Goal: Purchase product/service

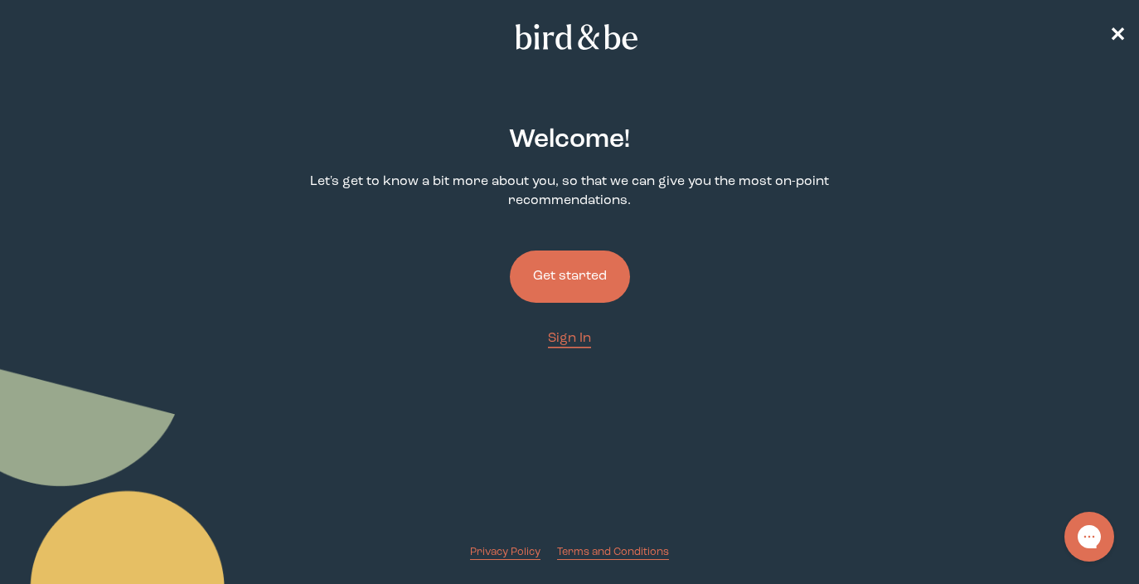
click at [558, 261] on button "Get started" at bounding box center [570, 276] width 120 height 52
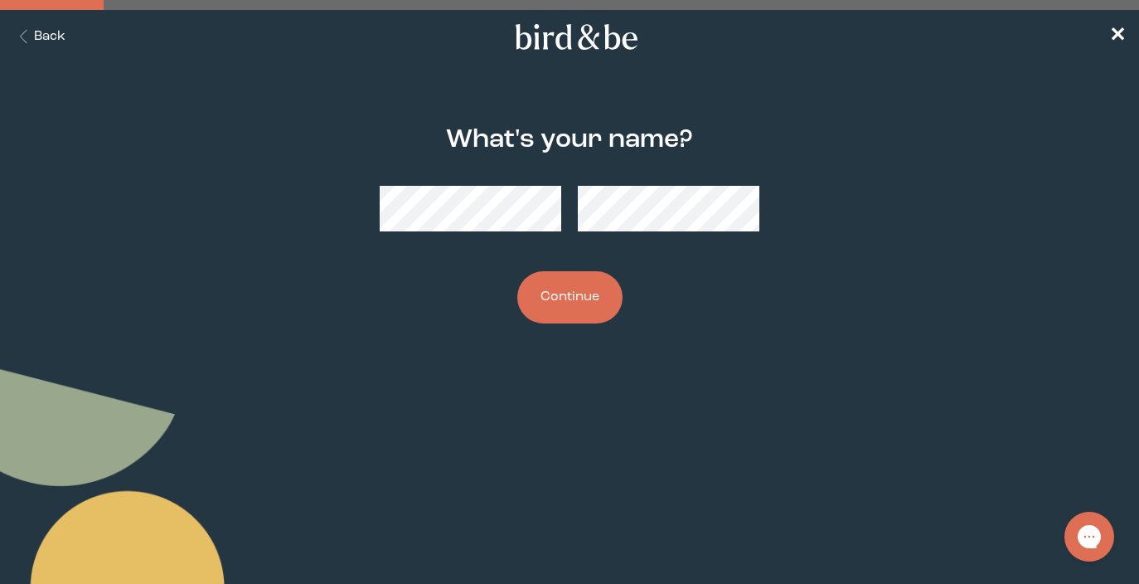
click at [555, 308] on button "Continue" at bounding box center [569, 297] width 105 height 52
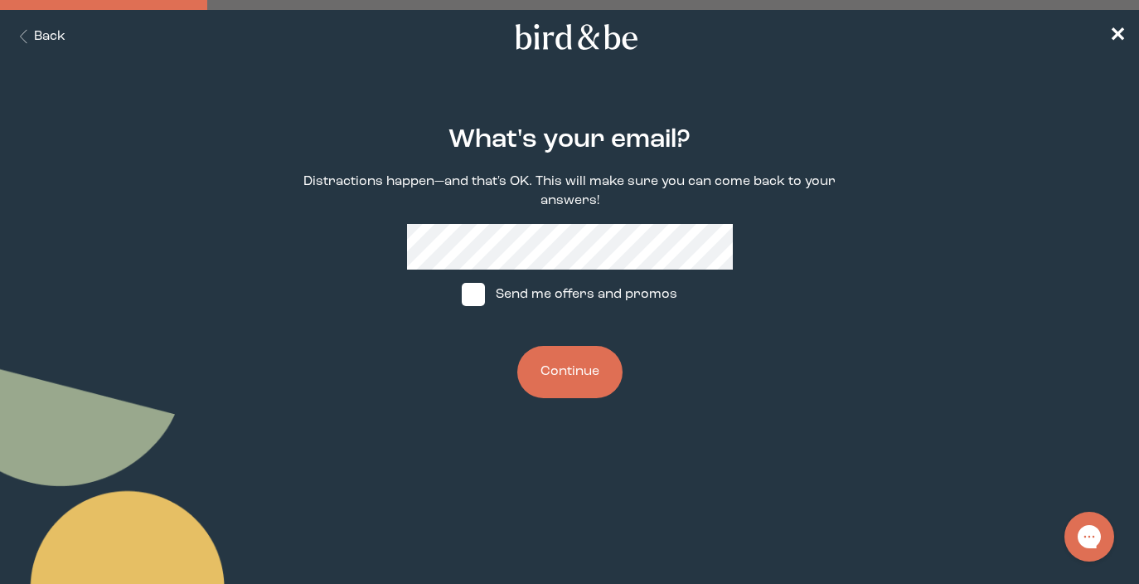
click at [483, 293] on span at bounding box center [473, 294] width 23 height 23
click at [462, 294] on input "Send me offers and promos" at bounding box center [461, 294] width 1 height 1
checkbox input "true"
click at [580, 377] on button "Continue" at bounding box center [569, 372] width 105 height 52
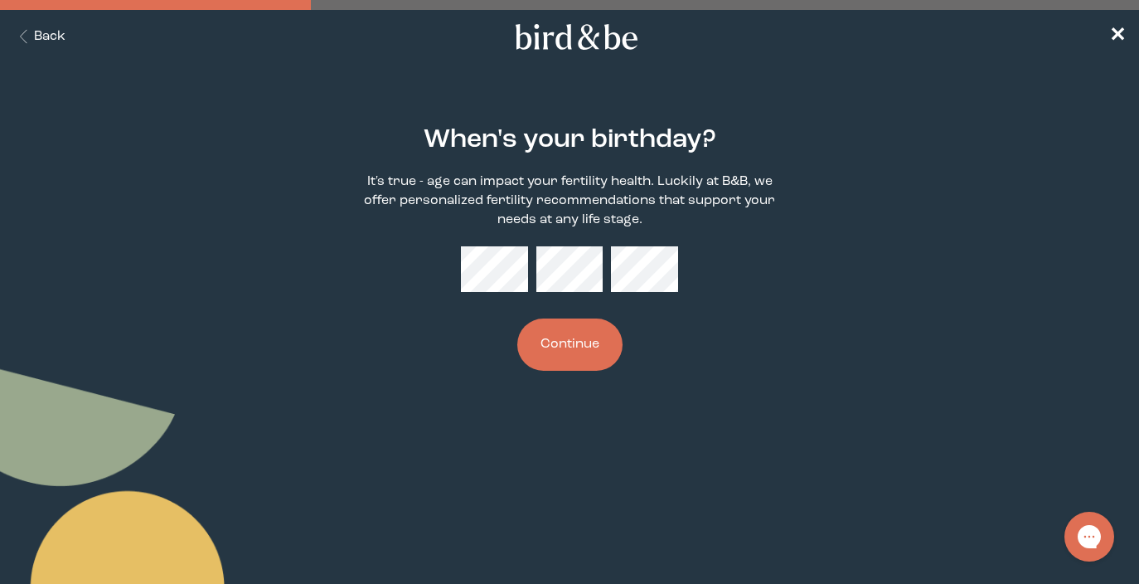
click at [579, 338] on button "Continue" at bounding box center [569, 344] width 105 height 52
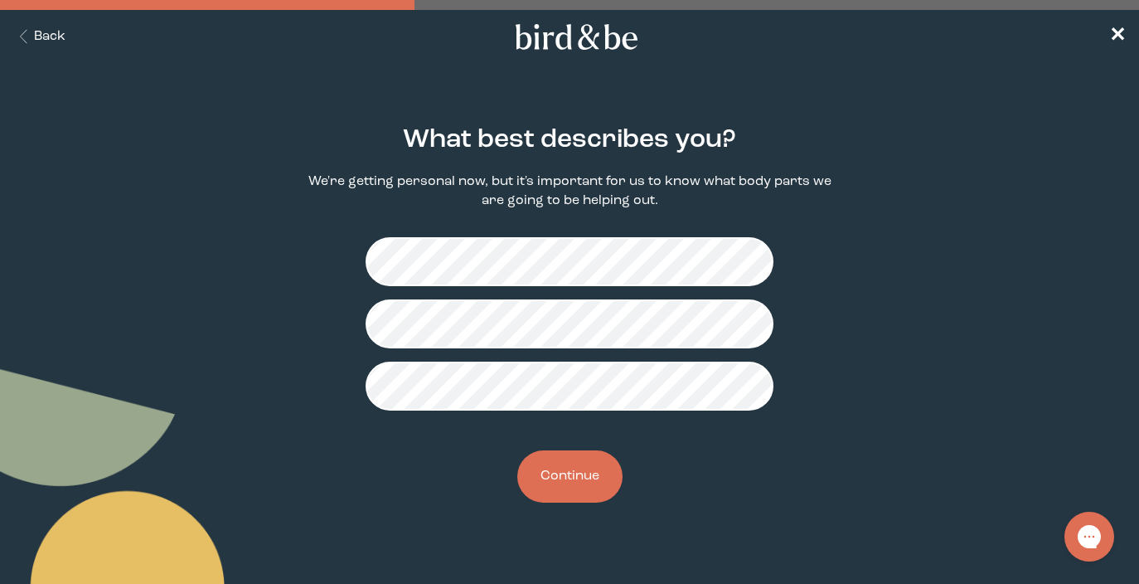
click at [567, 487] on button "Continue" at bounding box center [569, 476] width 105 height 52
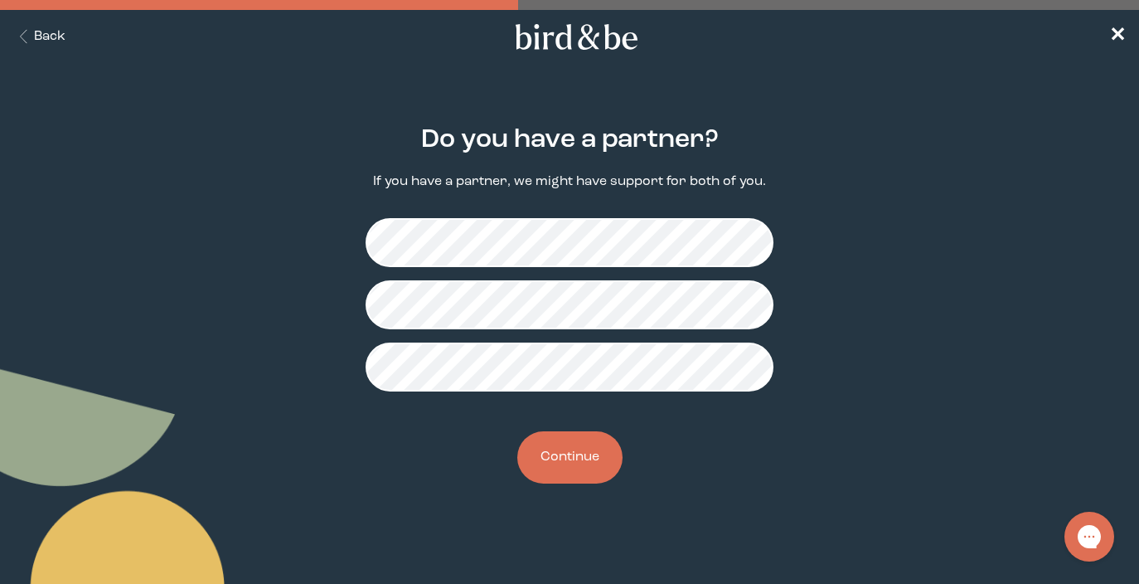
click at [574, 481] on button "Continue" at bounding box center [569, 457] width 105 height 52
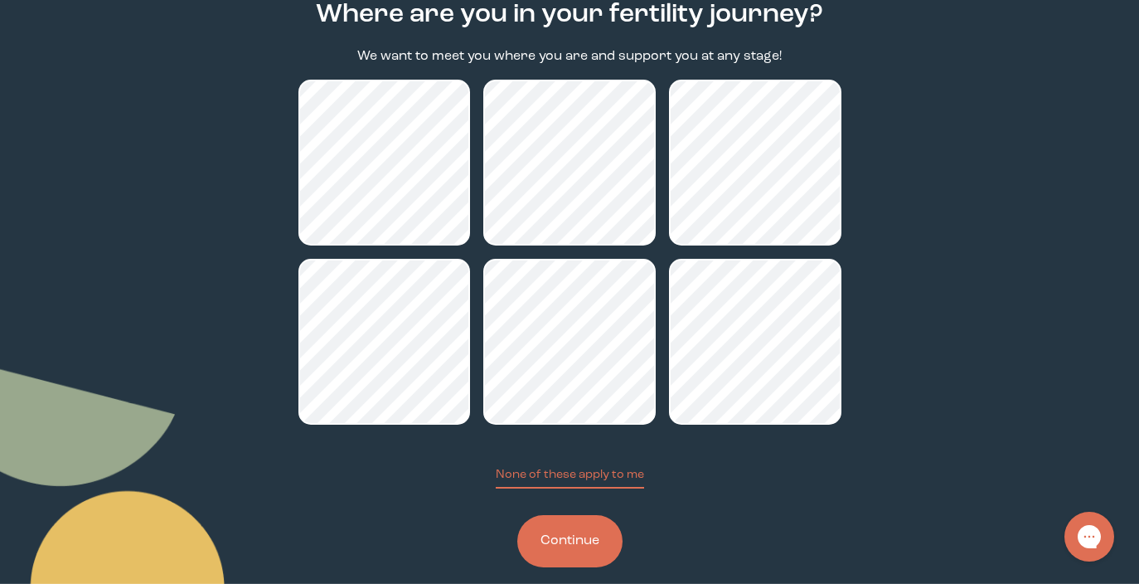
scroll to position [149, 0]
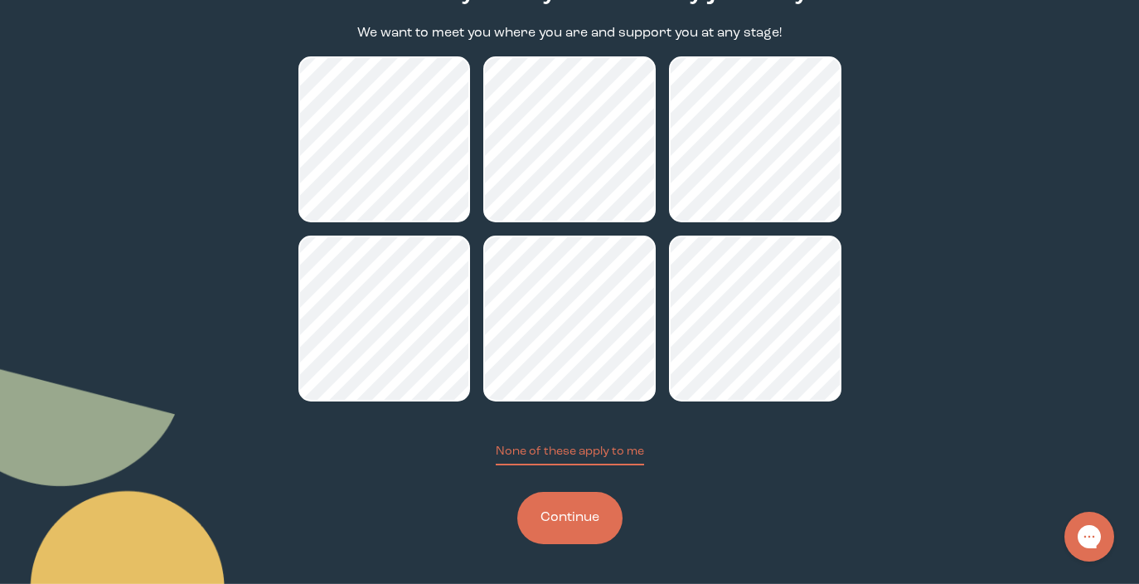
click at [574, 526] on button "Continue" at bounding box center [569, 518] width 105 height 52
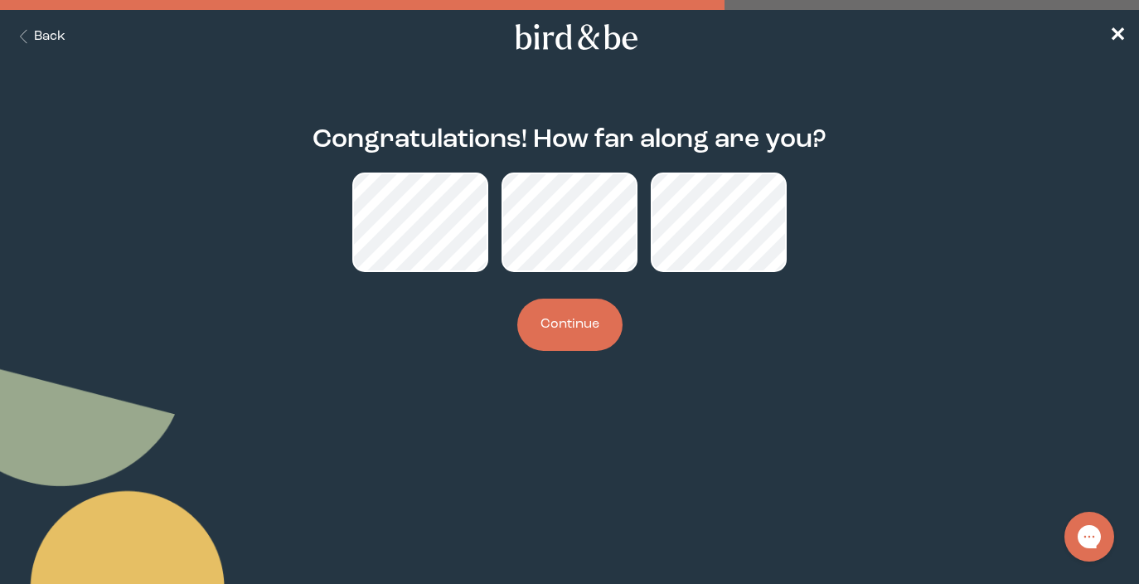
click at [581, 338] on button "Continue" at bounding box center [569, 324] width 105 height 52
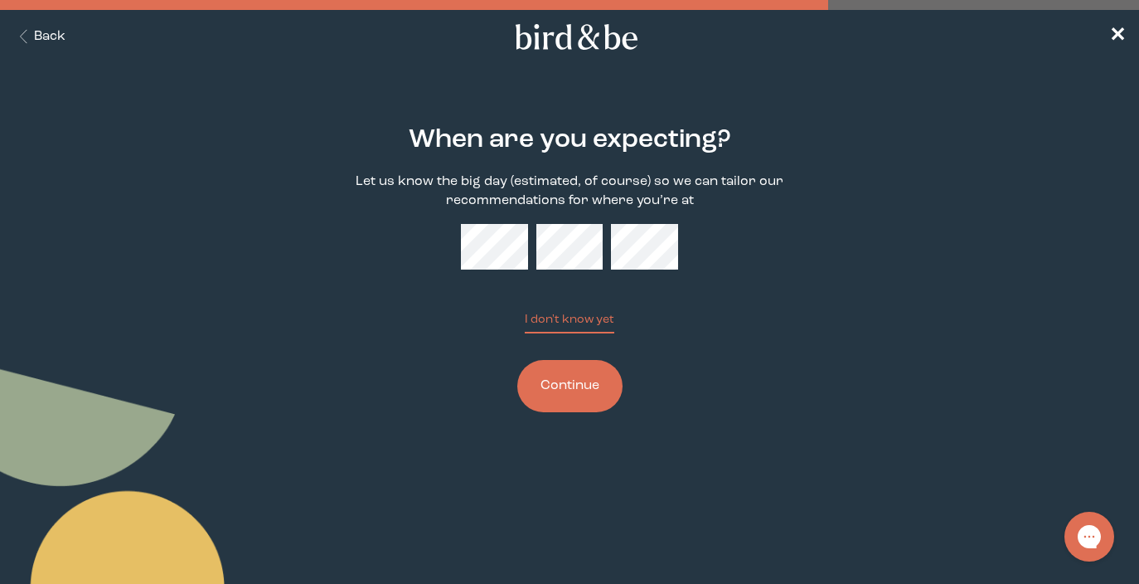
click at [600, 382] on button "Continue" at bounding box center [569, 386] width 105 height 52
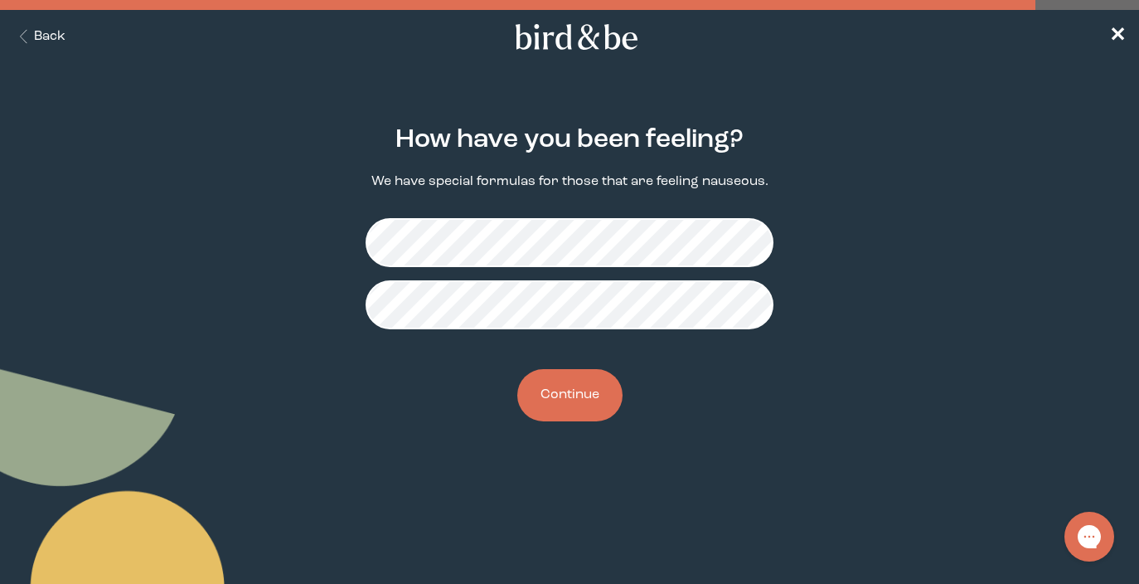
click at [568, 396] on button "Continue" at bounding box center [569, 395] width 105 height 52
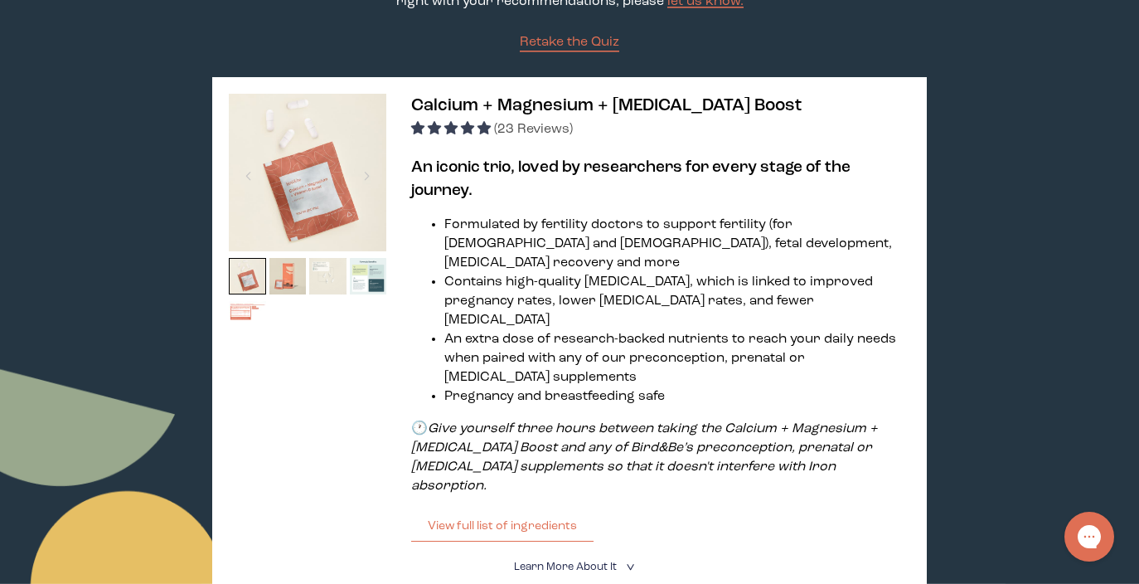
scroll to position [285, 0]
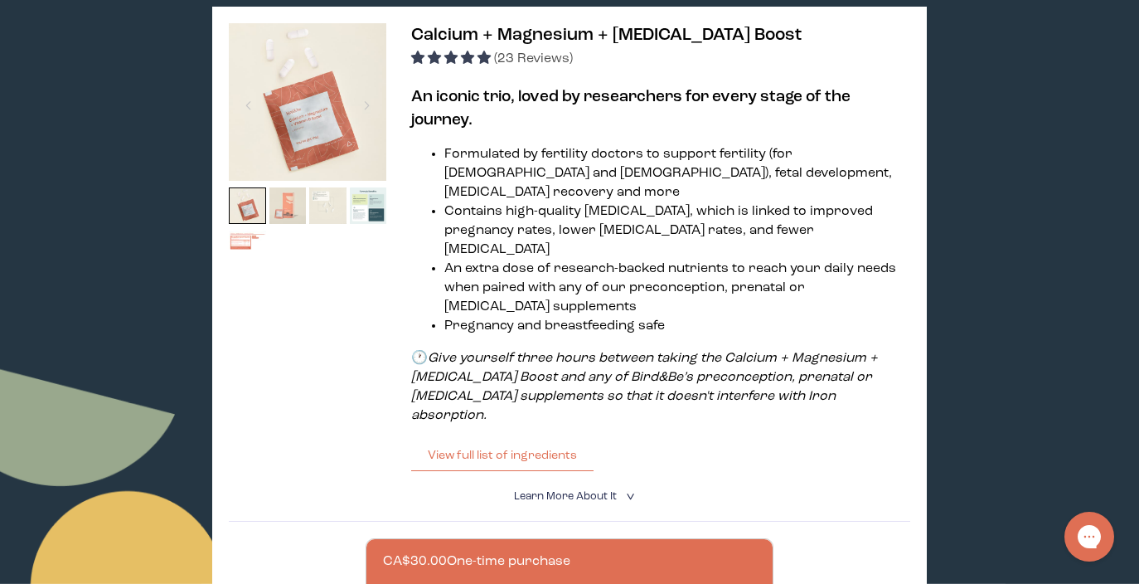
click at [287, 209] on img at bounding box center [287, 205] width 37 height 37
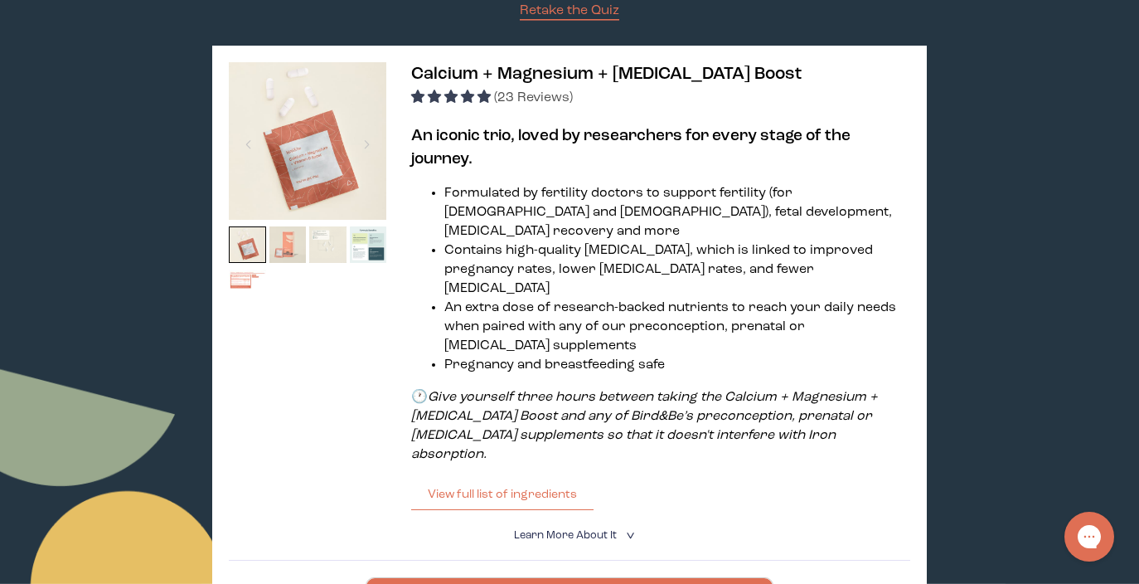
scroll to position [245, 0]
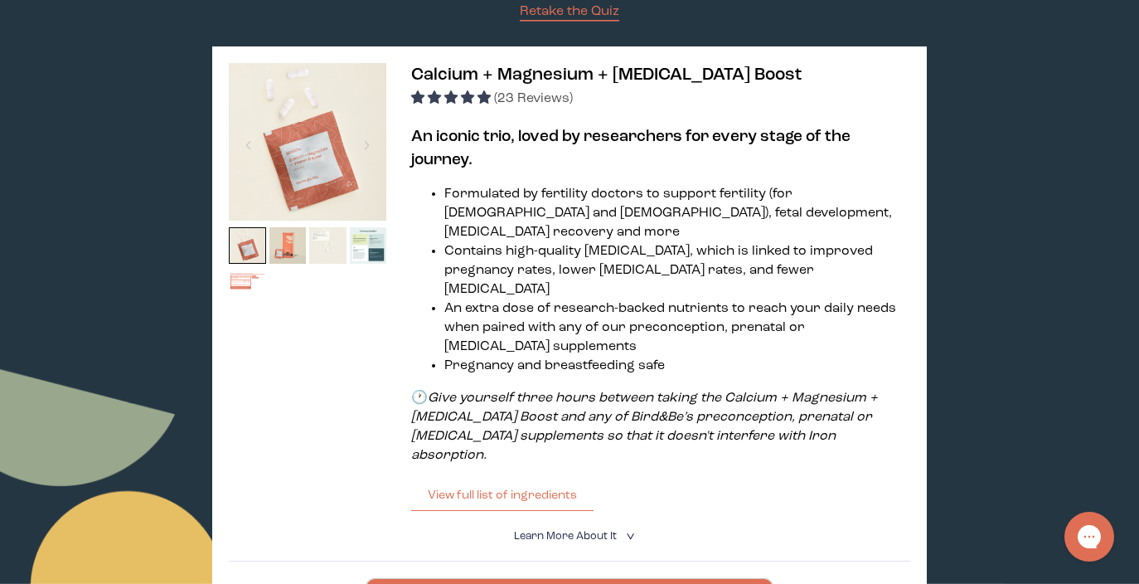
click at [321, 252] on img at bounding box center [327, 245] width 37 height 37
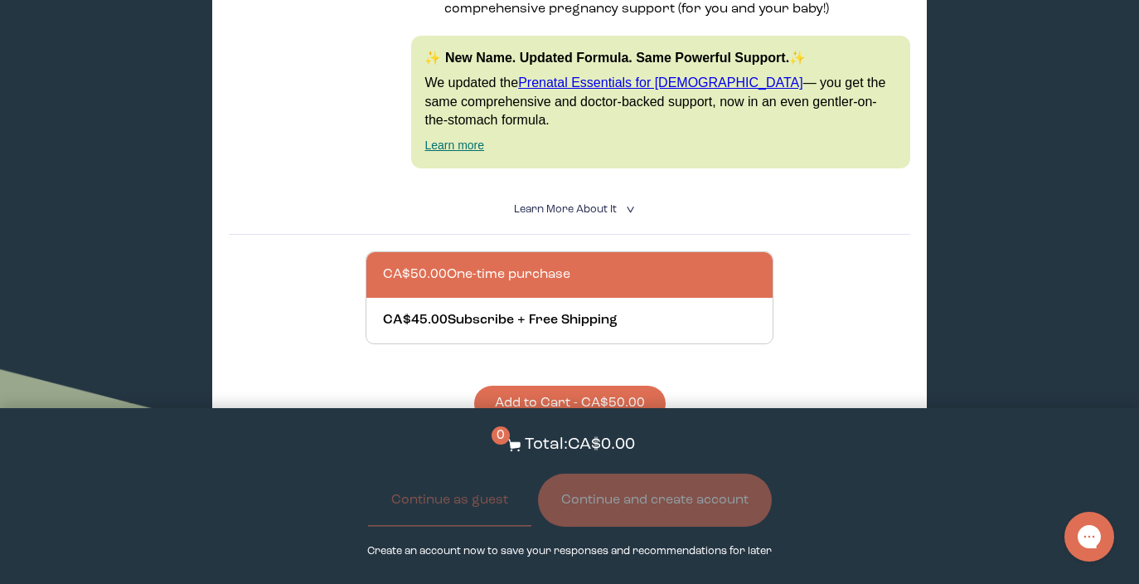
scroll to position [1368, 0]
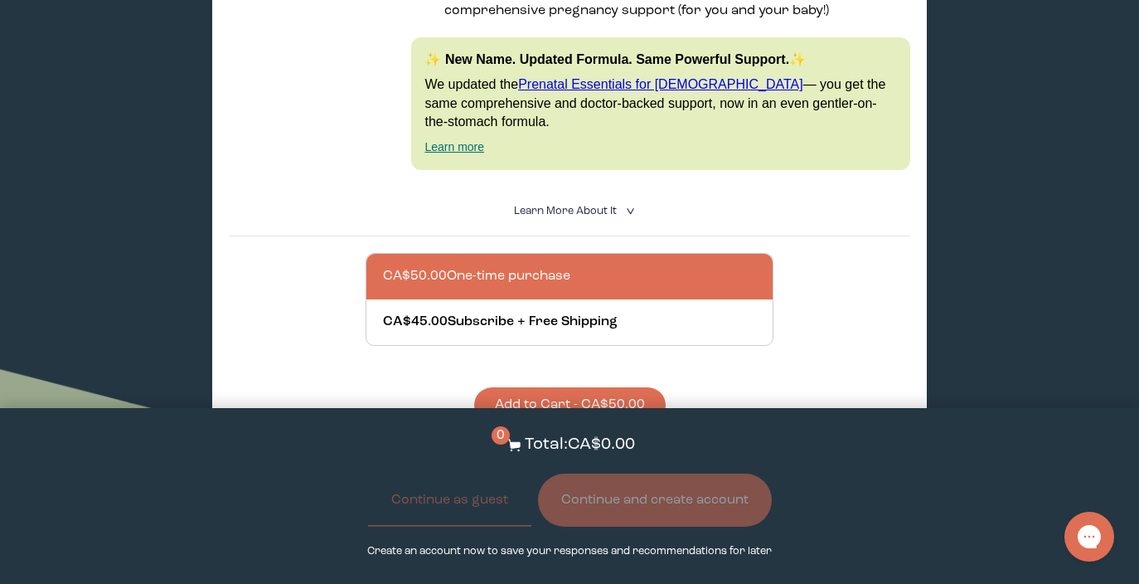
click at [457, 254] on div at bounding box center [586, 277] width 407 height 46
click at [383, 266] on input "CA$50.00 One-time purchase" at bounding box center [382, 266] width 1 height 1
click at [534, 387] on button "Add to Cart - CA$50.00" at bounding box center [569, 405] width 191 height 36
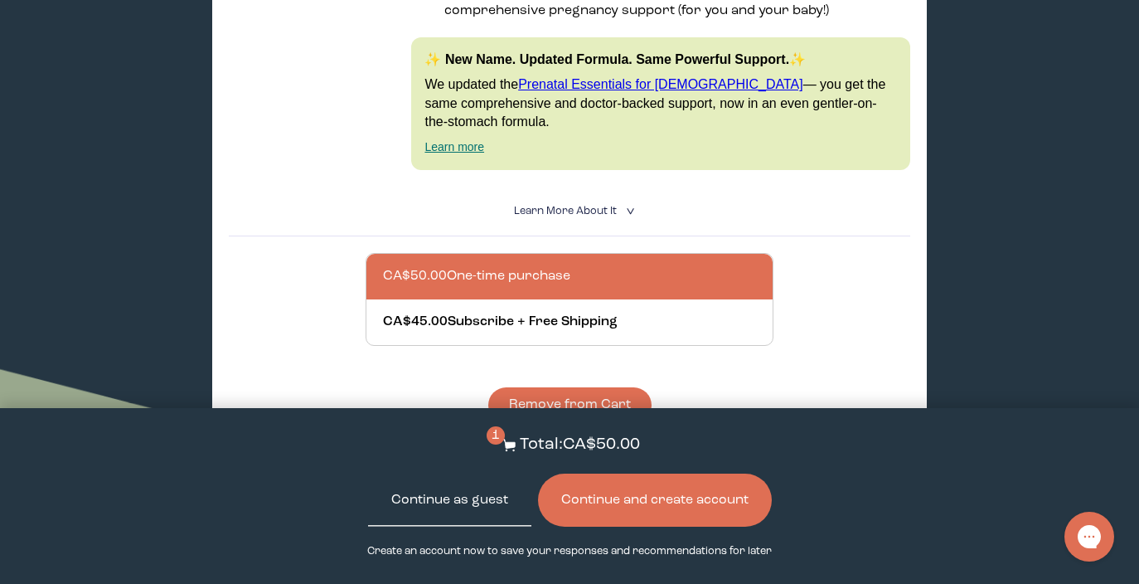
click at [497, 494] on button "Continue as guest" at bounding box center [449, 499] width 163 height 53
